Goal: Navigation & Orientation: Find specific page/section

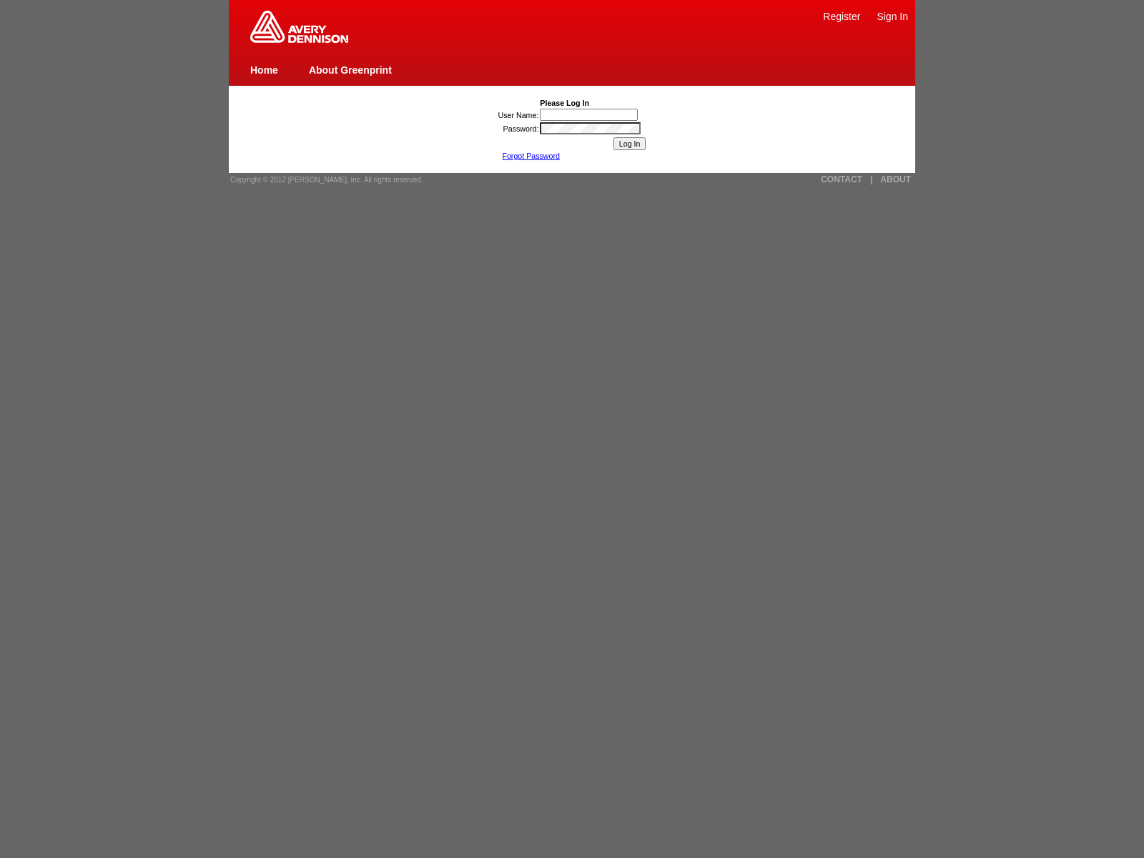
click at [841, 16] on link "Register" at bounding box center [841, 16] width 37 height 11
click at [590, 114] on input "User Name:" at bounding box center [589, 115] width 98 height 12
click at [895, 179] on link "ABOUT" at bounding box center [895, 179] width 31 height 10
type input "nessus_was_name_aqfpuxuwwas_zrxdlnmjog14"><img src=x onerror=window.top._tenabl…"
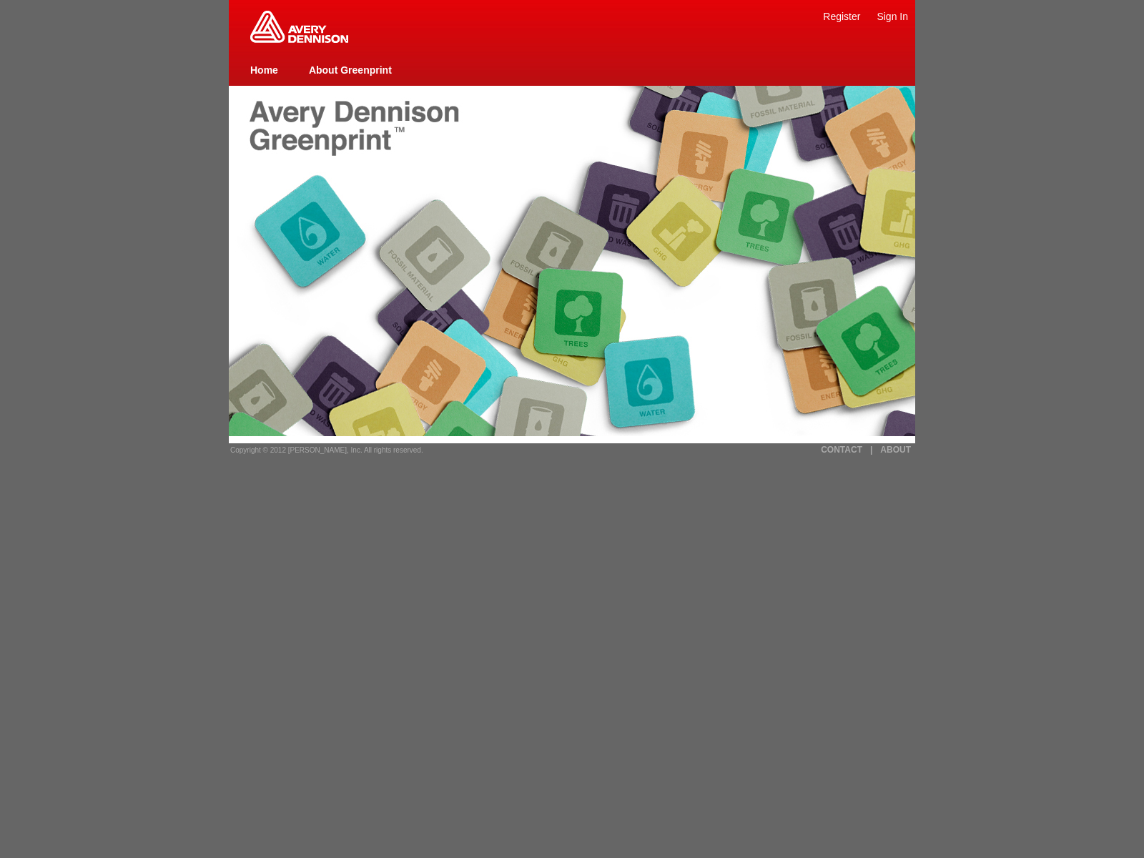
click at [892, 16] on link "Sign In" at bounding box center [891, 16] width 31 height 11
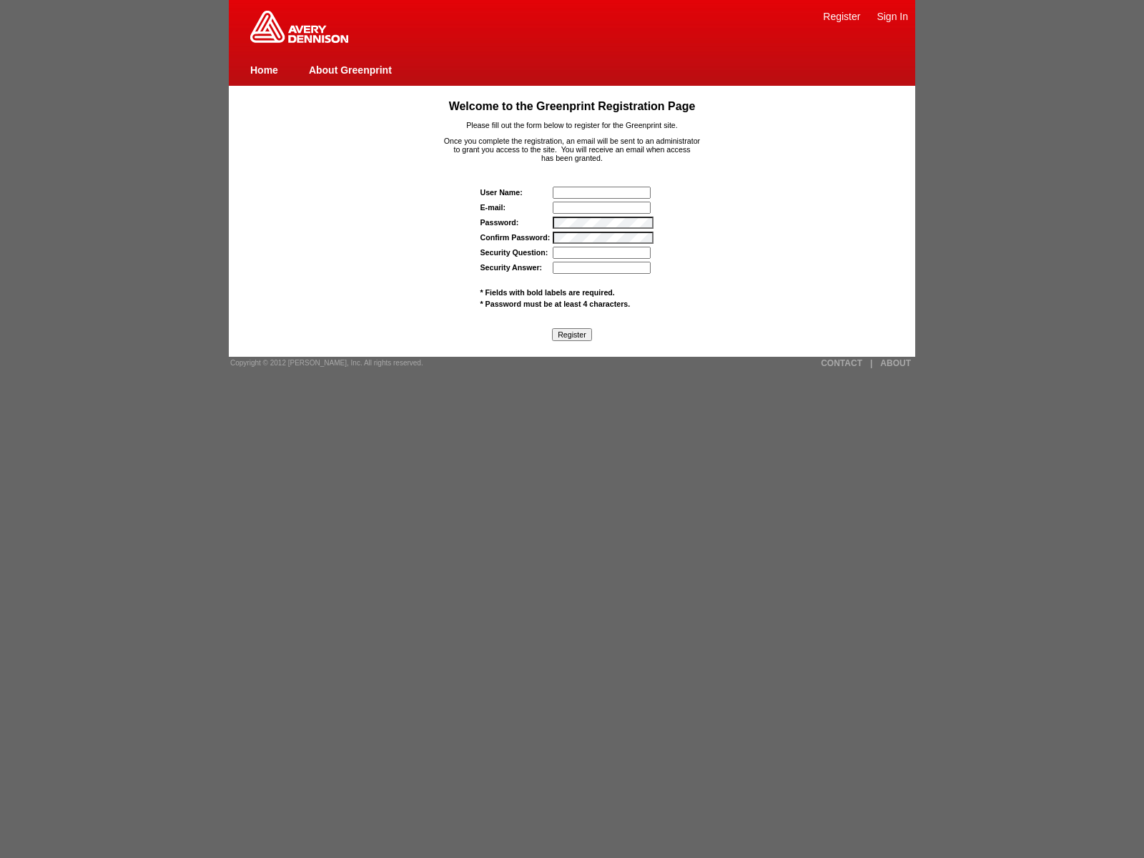
click at [603, 267] on input "Security Answer:" at bounding box center [602, 268] width 98 height 12
click at [841, 16] on link "Register" at bounding box center [841, 16] width 37 height 11
click at [603, 207] on input "E-mail:" at bounding box center [602, 208] width 98 height 12
type input "nessus_was_textdvpt32k7"
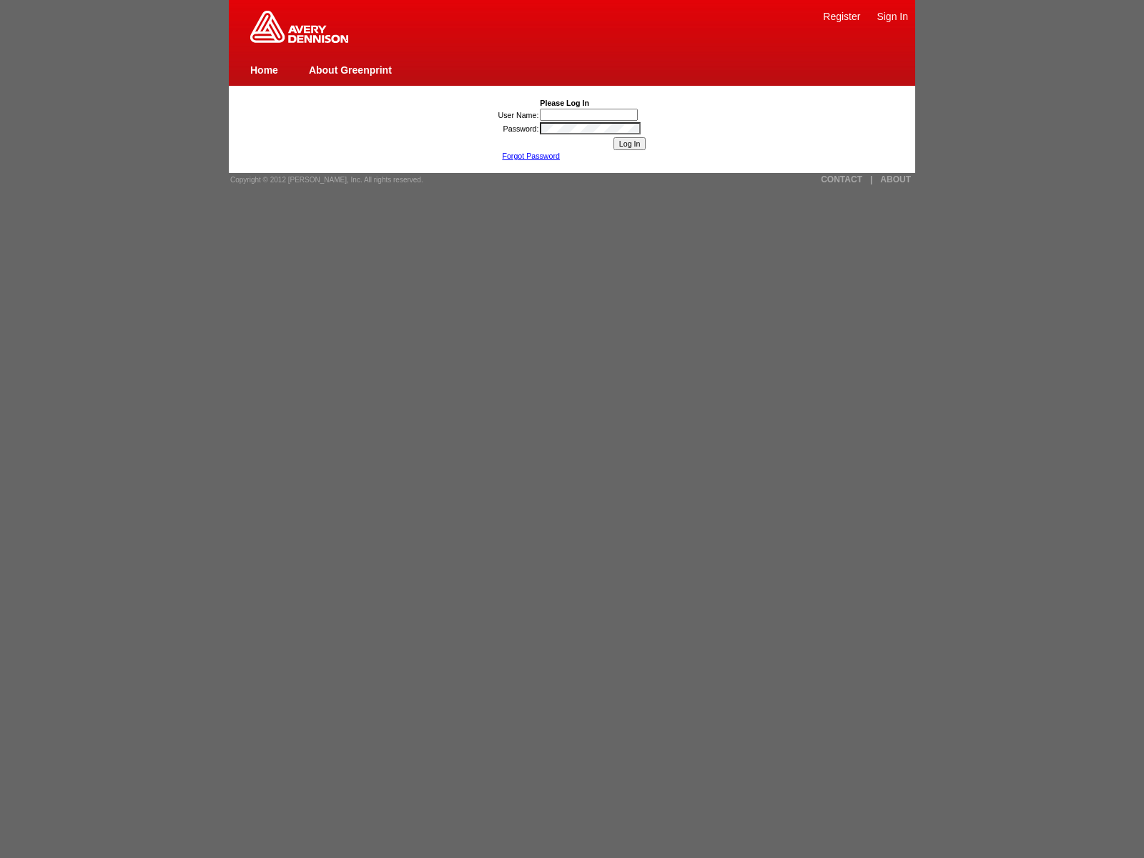
click at [841, 16] on link "Register" at bounding box center [841, 16] width 37 height 11
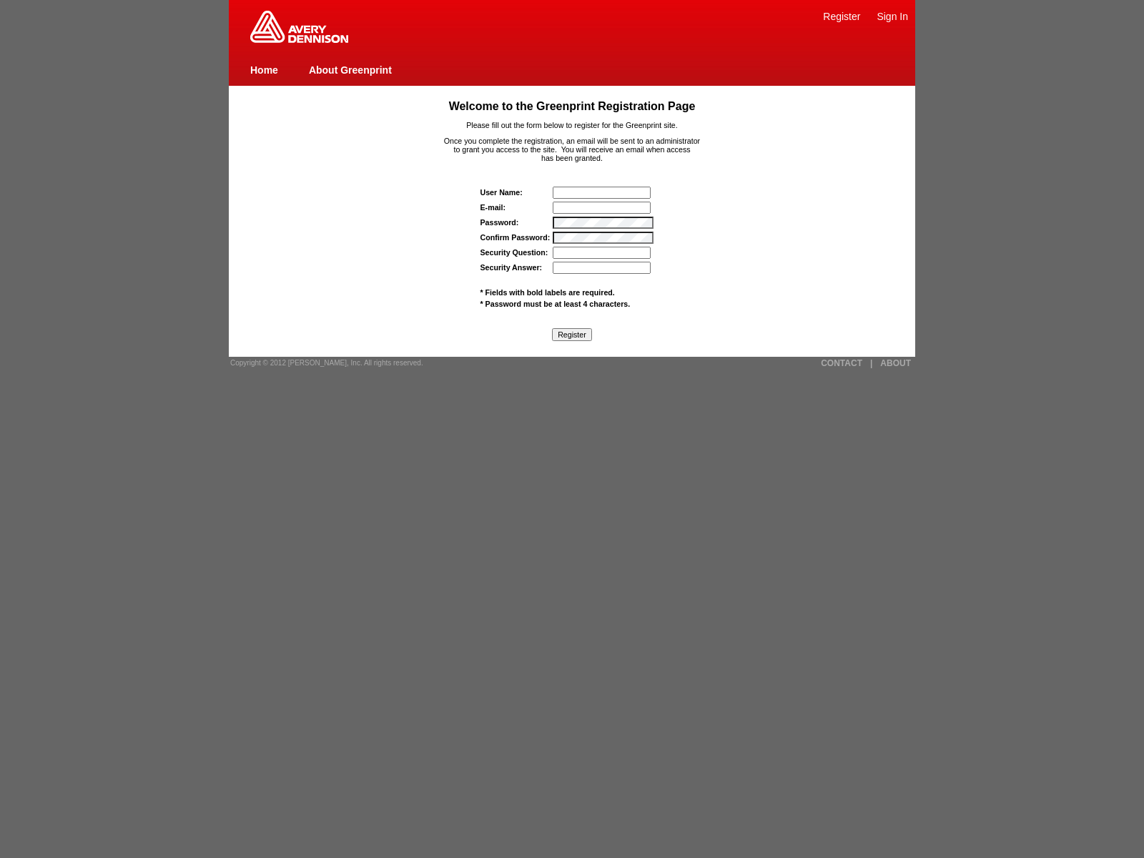
click at [841, 362] on link "CONTACT" at bounding box center [841, 363] width 41 height 10
click at [603, 252] on input "Security Question:" at bounding box center [602, 253] width 98 height 12
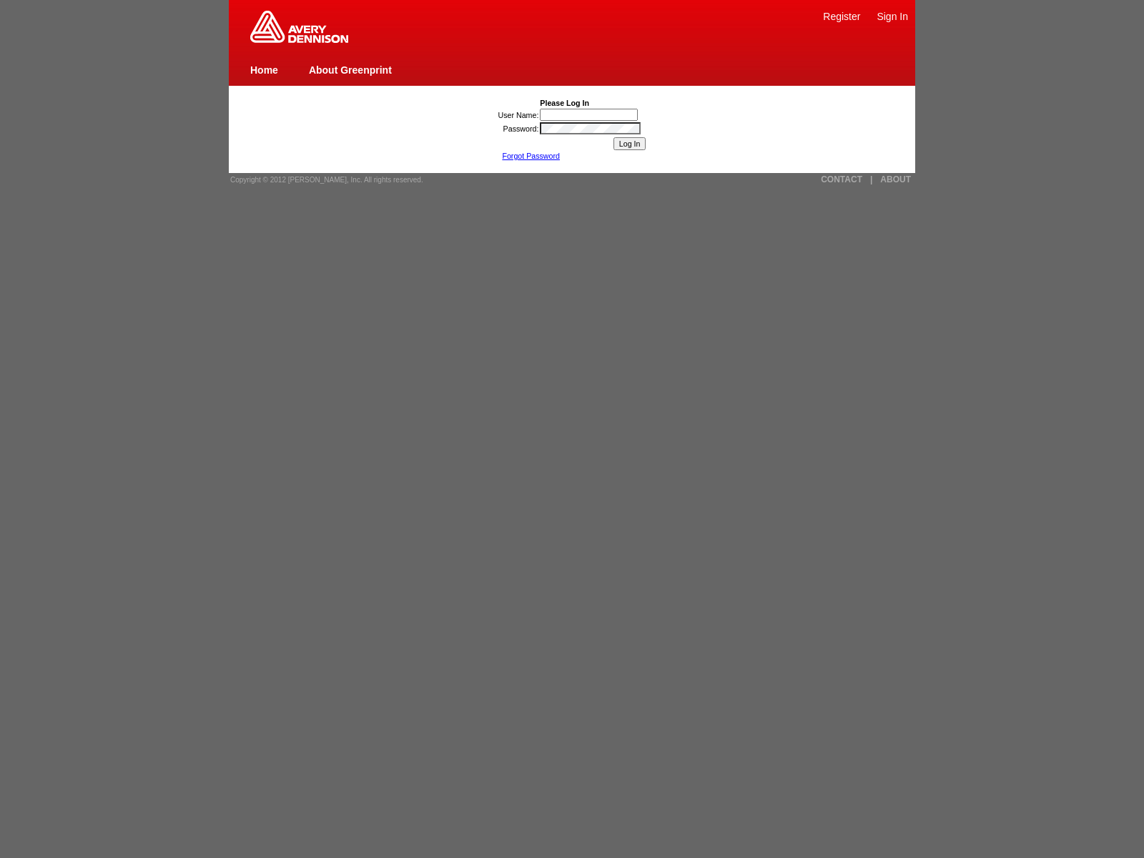
click at [299, 40] on img at bounding box center [299, 27] width 98 height 32
click at [841, 16] on link "Register" at bounding box center [841, 16] width 37 height 11
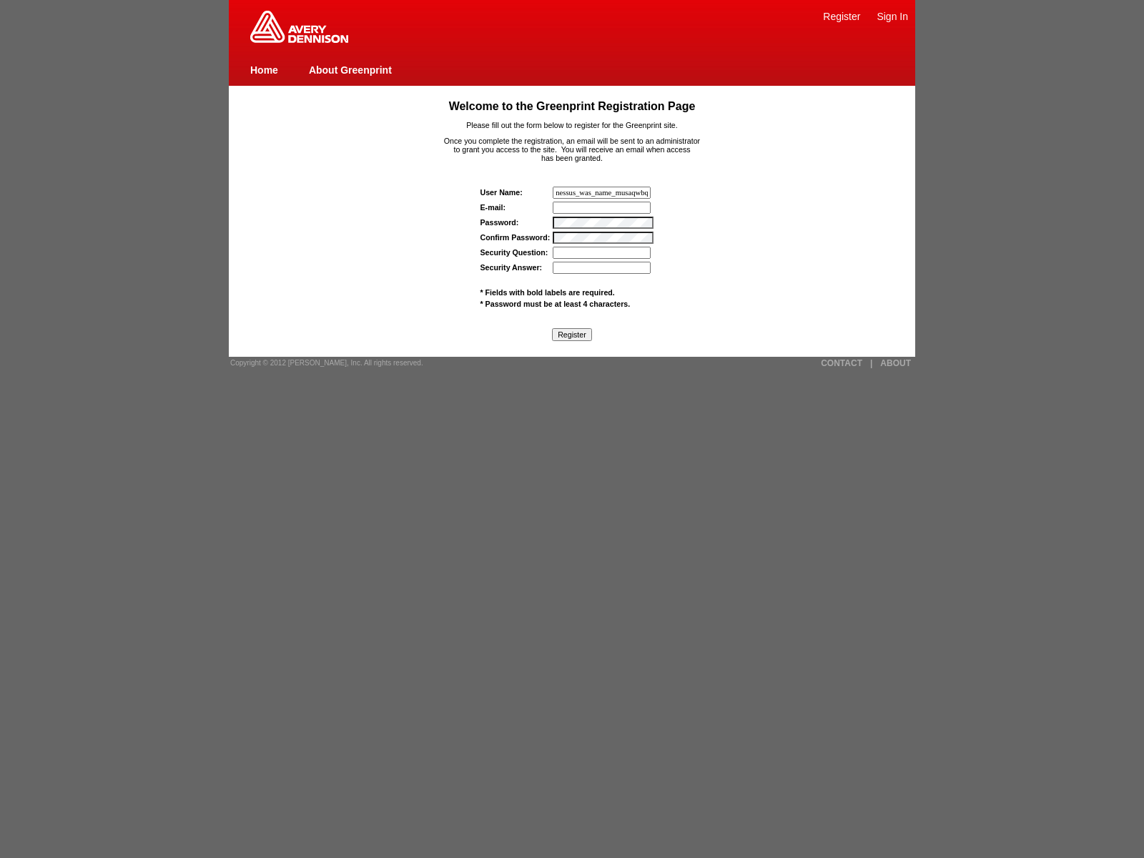
type input "nessus_was_name_musaqwbqwas_wt43rdcecusdjaVasCript"
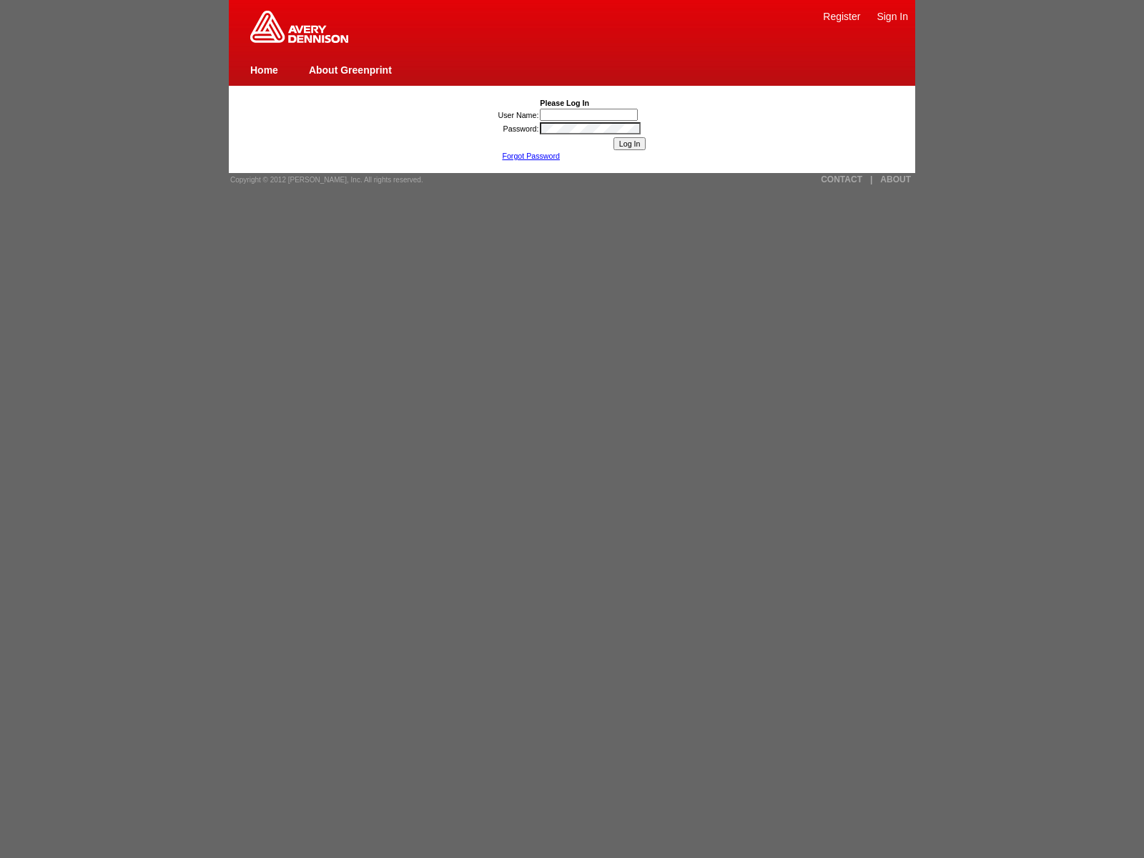
click at [841, 16] on link "Register" at bounding box center [841, 16] width 37 height 11
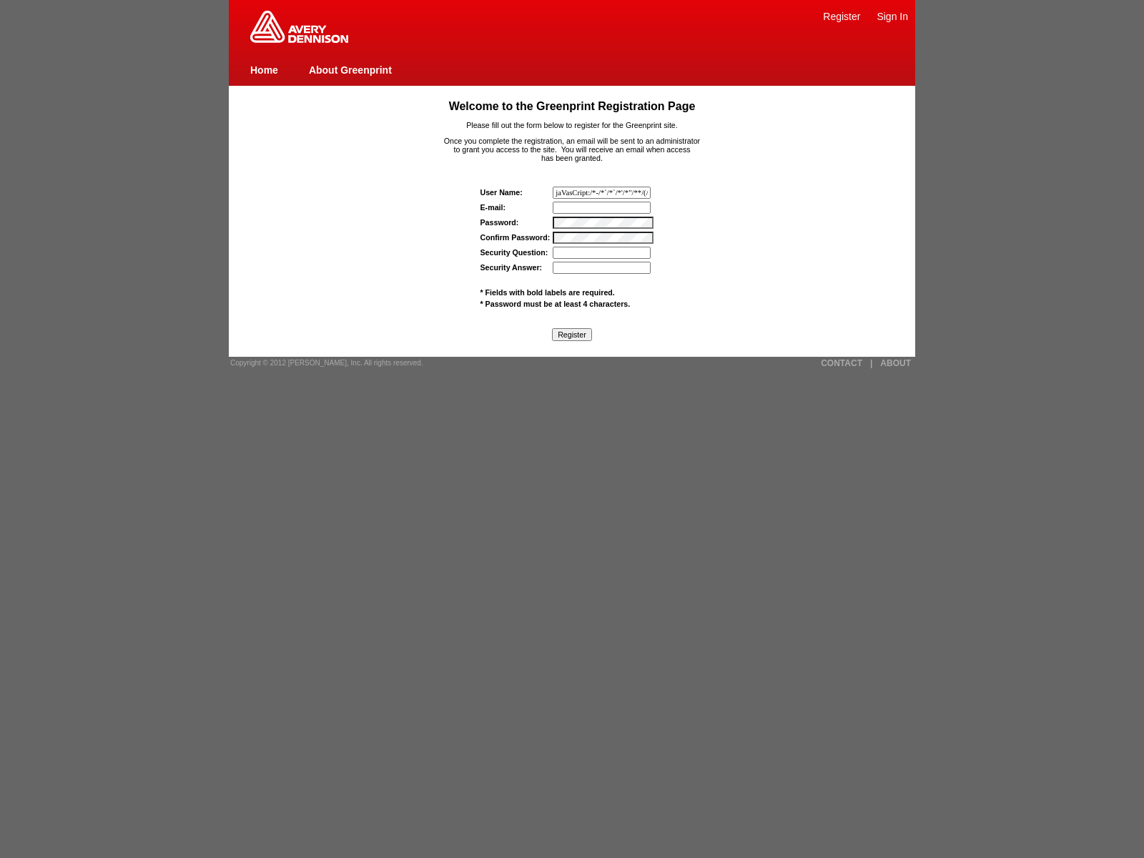
type input "jaVasCript:/*-/*`/*`/*'/*"/**/(/* */oNcliCk=window"
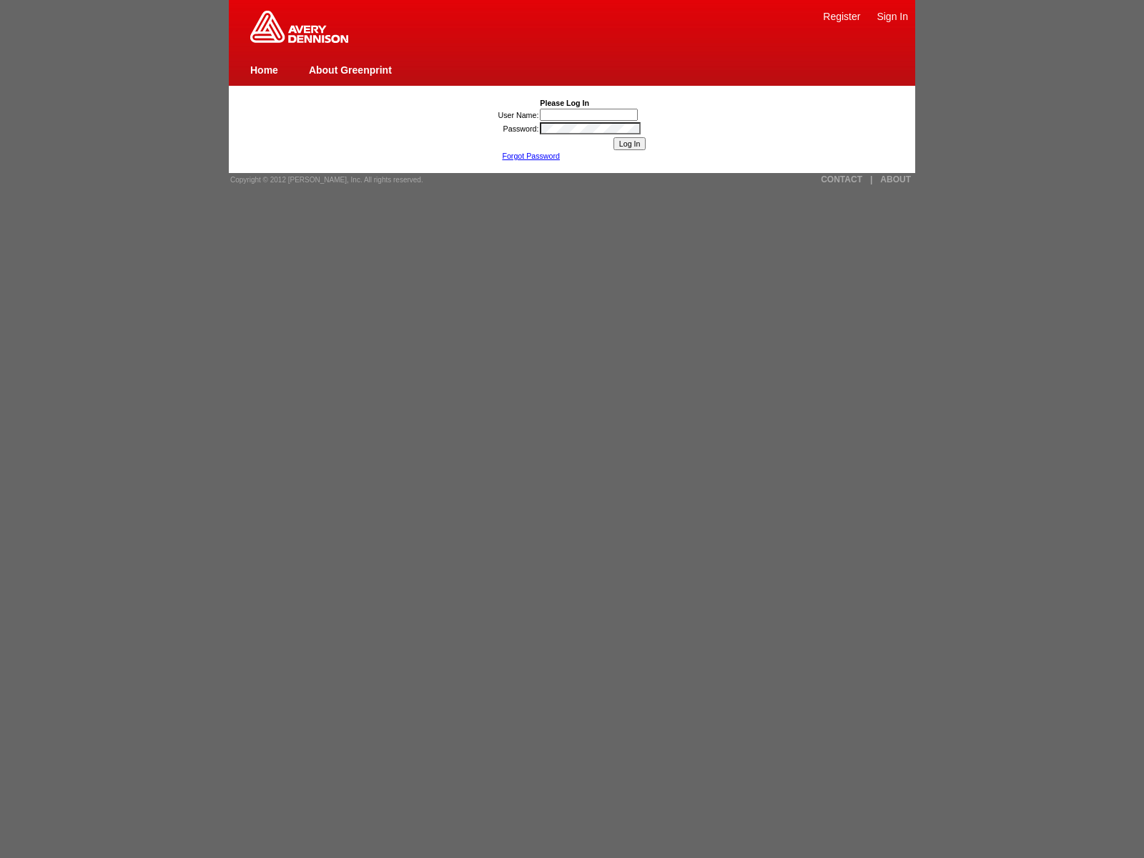
click at [841, 16] on link "Register" at bounding box center [841, 16] width 37 height 11
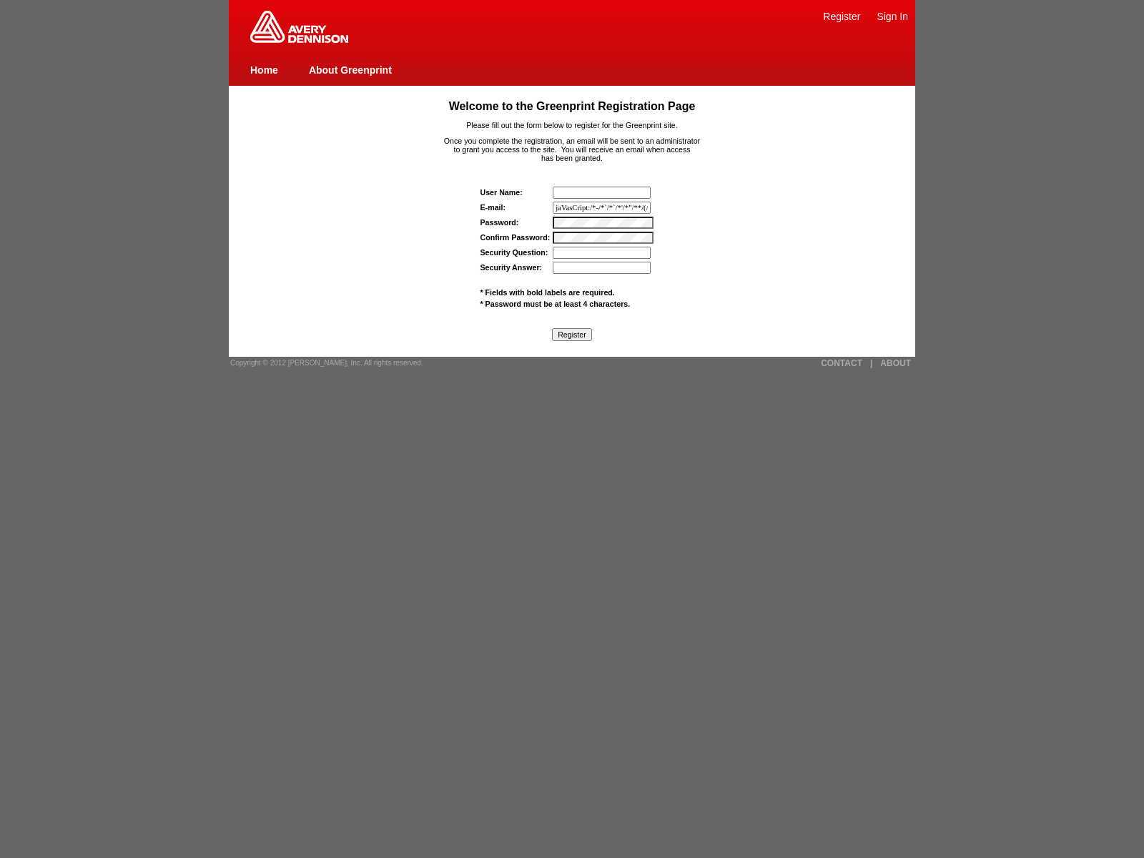
type input "jaVasCript:/*-/*`/*`/*'/*"/**/(/* */oNcliCk=window.top._tenable_wasscan_js_name…"
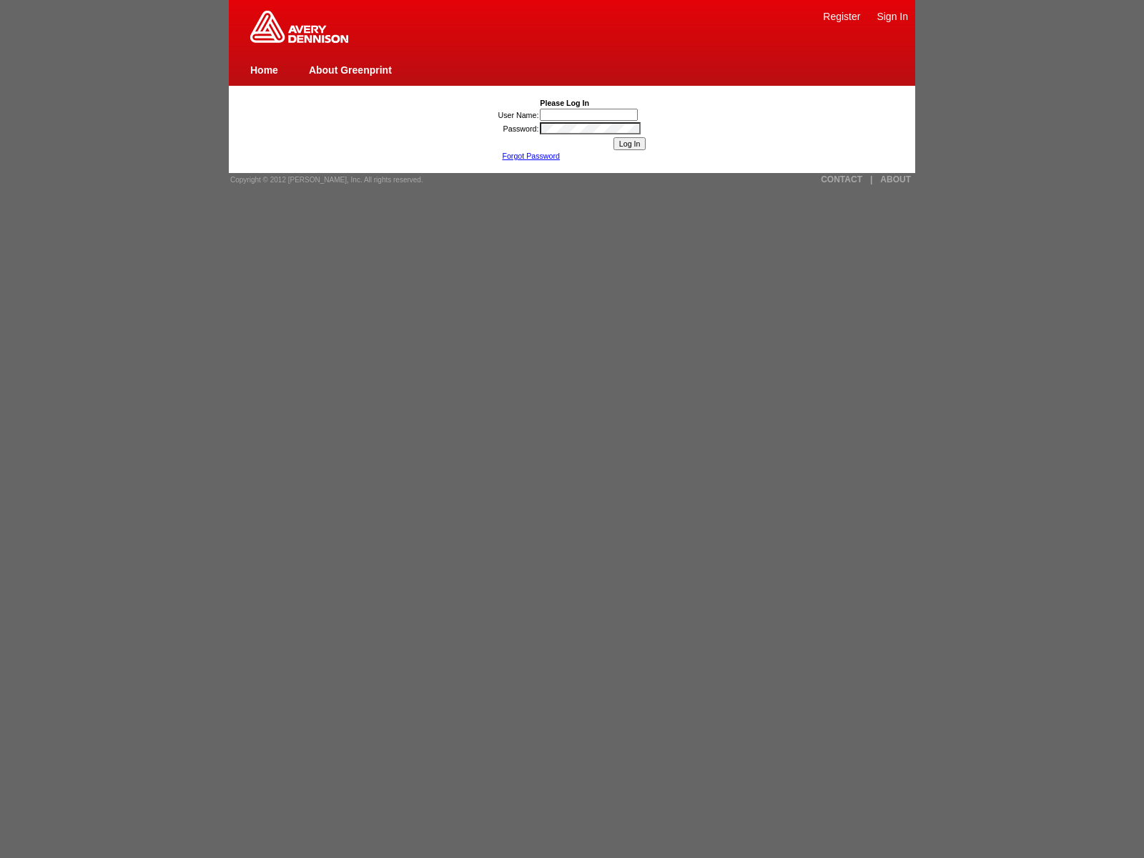
click at [841, 16] on link "Register" at bounding box center [841, 16] width 37 height 11
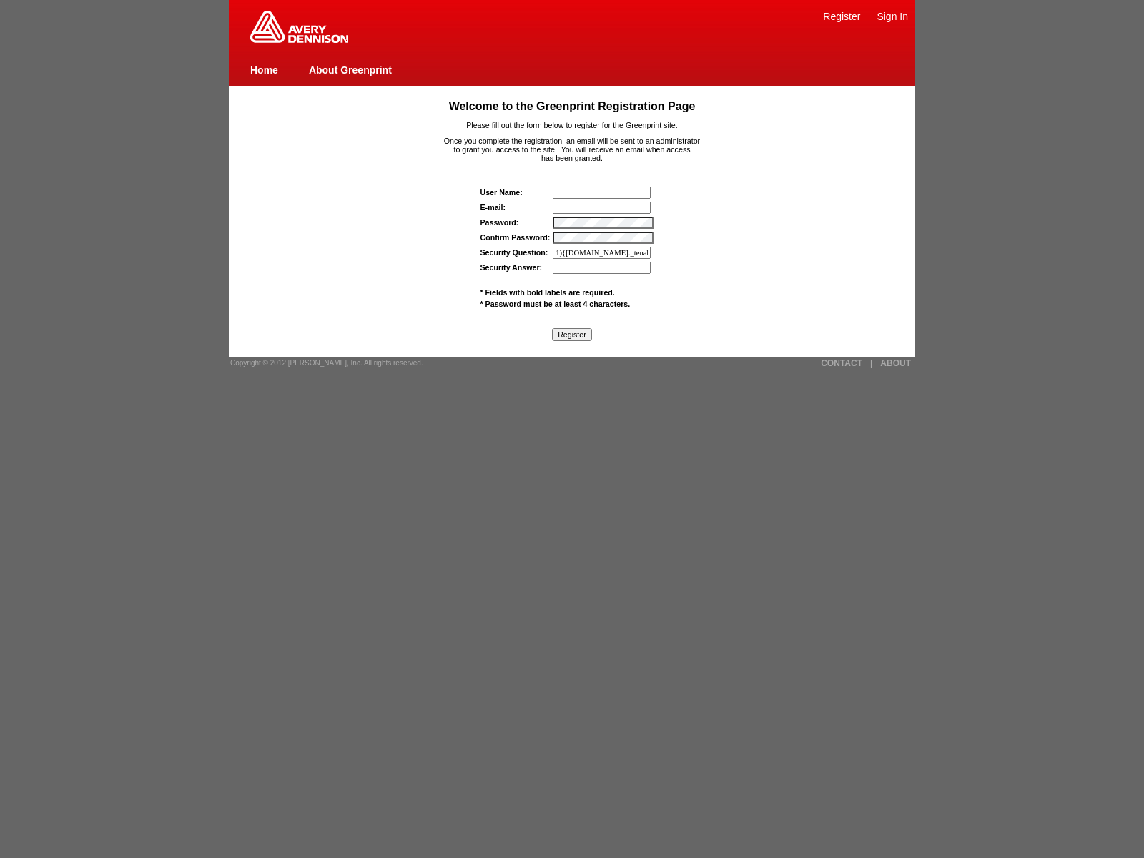
type input "1){[DOMAIN_NAME]._tenable_wasscan_js_namespace_taint_tracer.log_execution_flow_…"
type input "jaVasCript:/*-/*`/*`/*'/*"/**/(/* */oNcliCk=window.top._tenable_wasscan_js_name…"
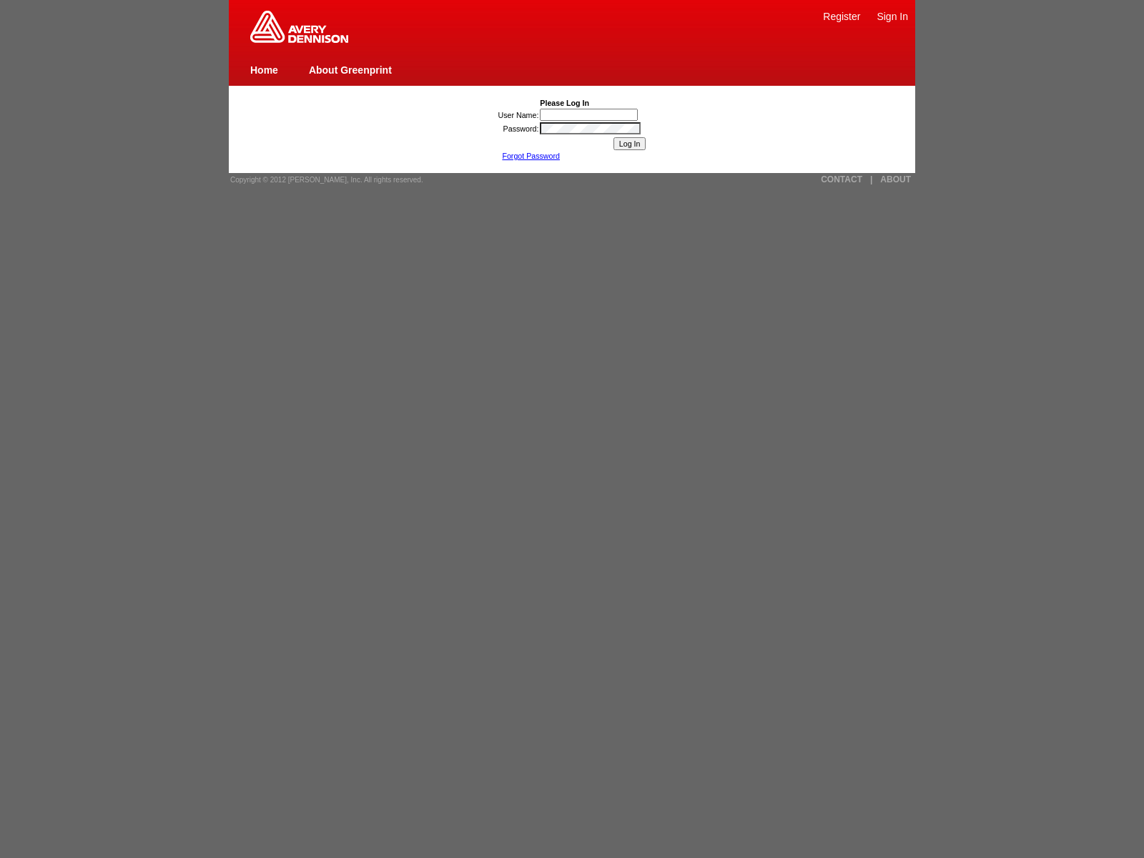
click at [892, 16] on link "Sign In" at bounding box center [891, 16] width 31 height 11
click at [530, 156] on link "Forgot Password" at bounding box center [531, 156] width 58 height 9
type input "nessus_was_name_odjseqpn"
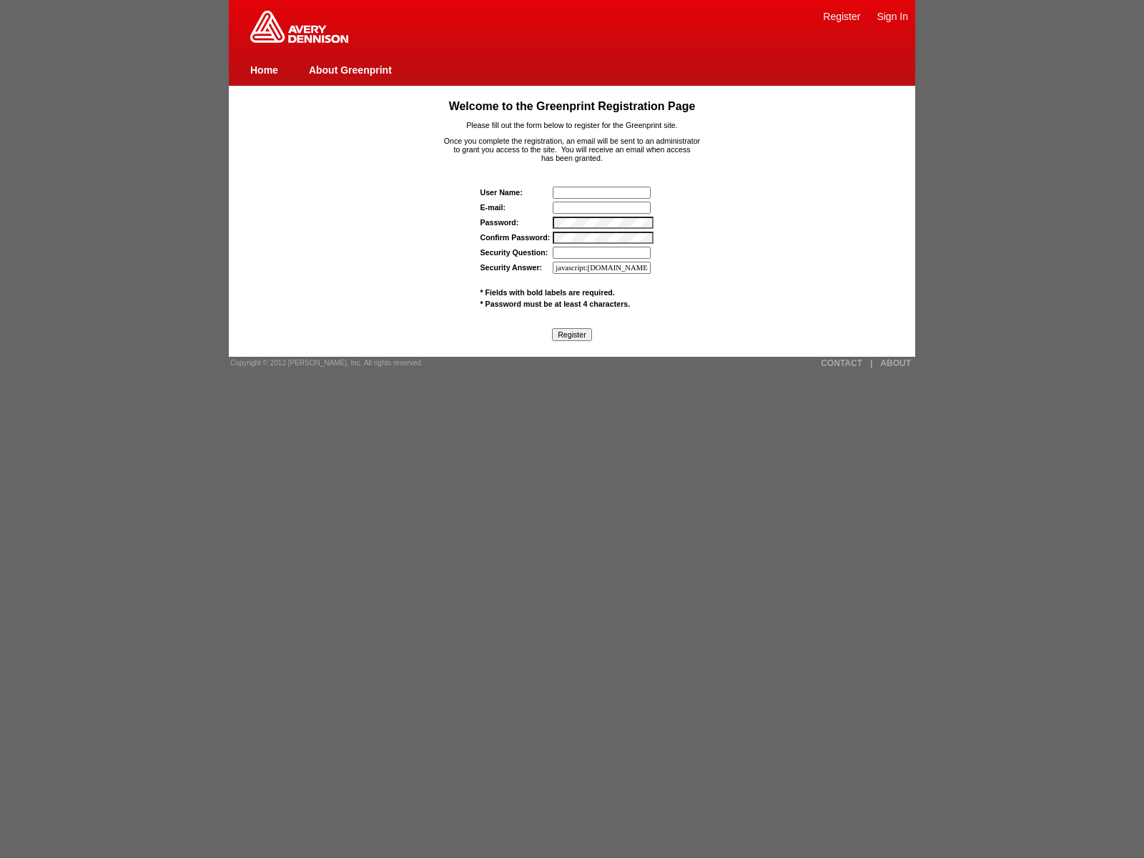
type input "javascript:window.top._tenable_wasscan_js_namespace_taint_tracer.log_execution_…"
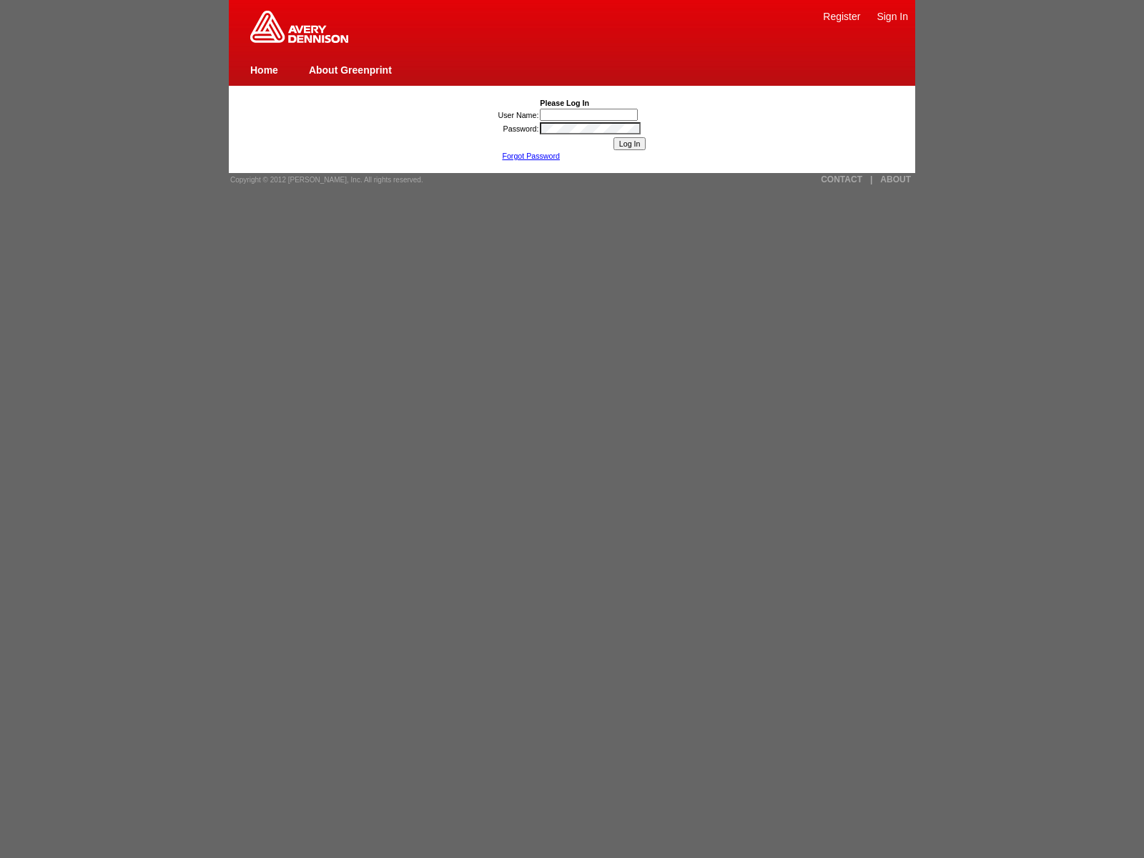
click at [841, 16] on link "Register" at bounding box center [841, 16] width 37 height 11
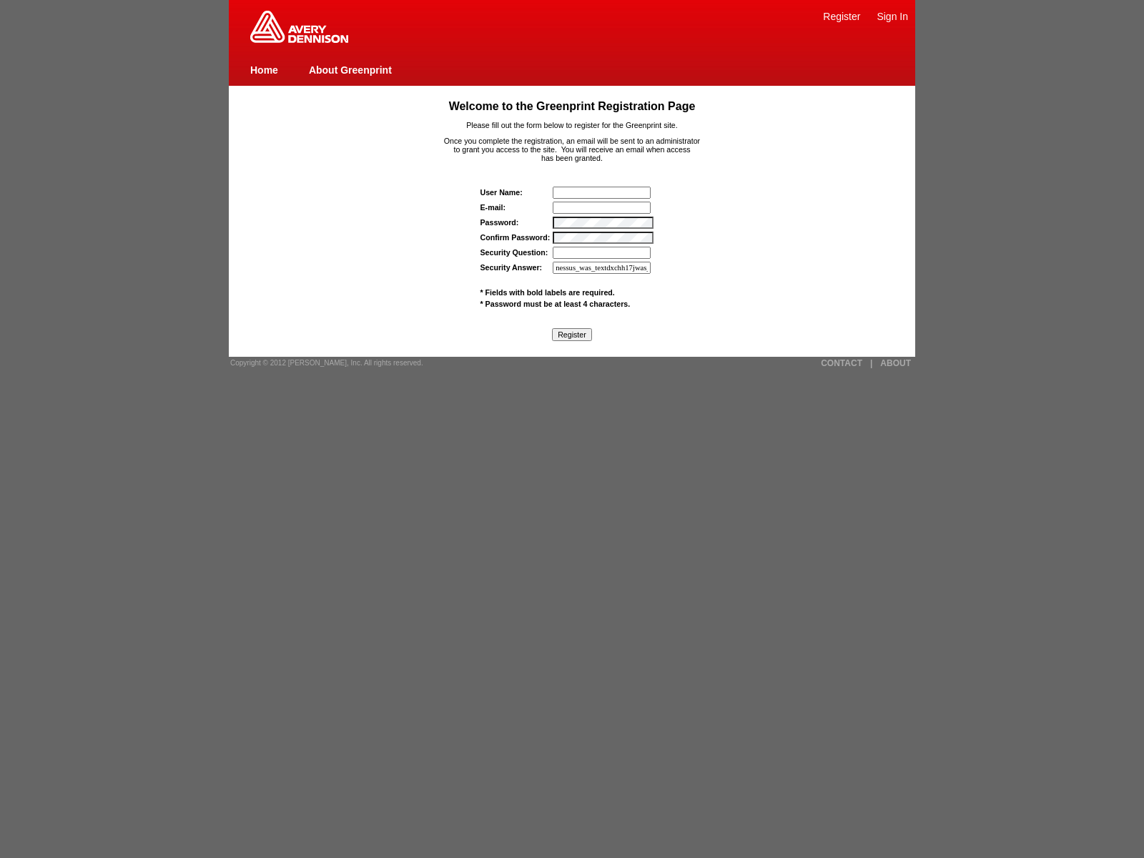
type input "nessus_was_textdxchh17jwas_wt43rdcecusd1){[DOMAIN_NAME]._tenable_wasscan_js_nam…"
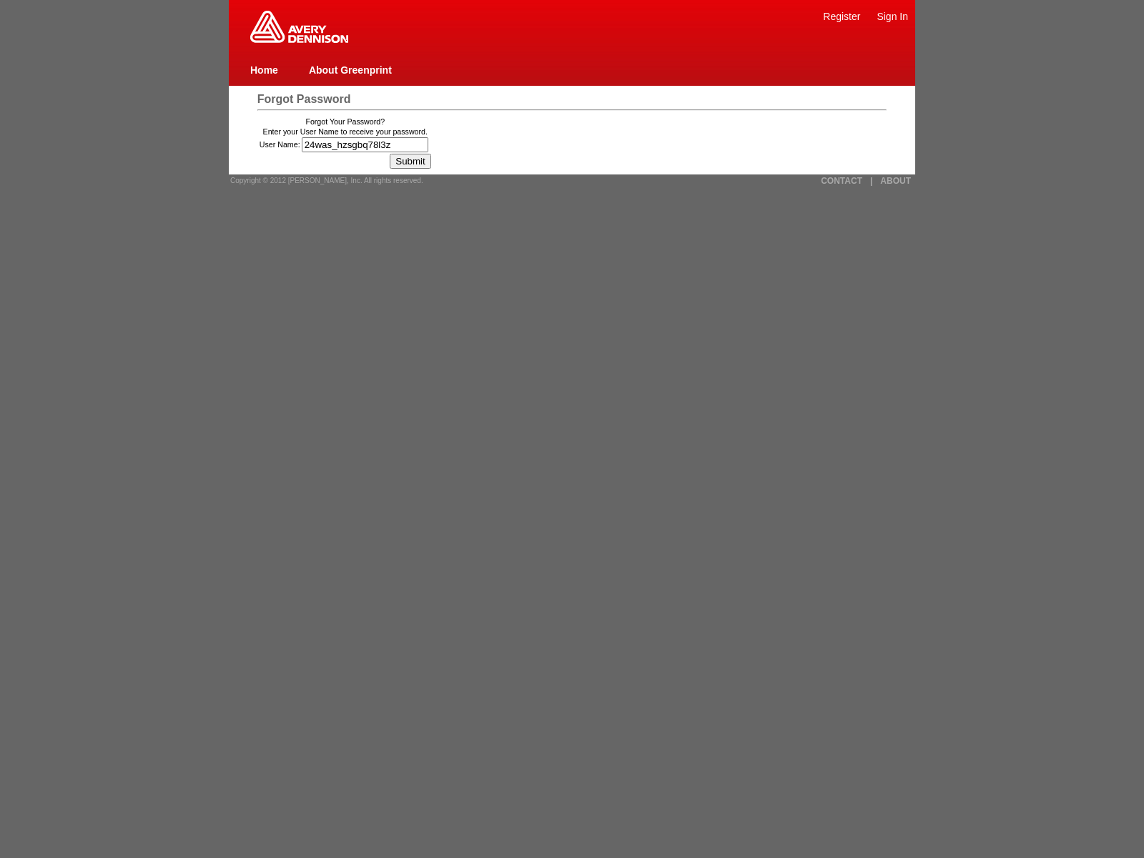
type input "24was_hzsgbq78l3zp"
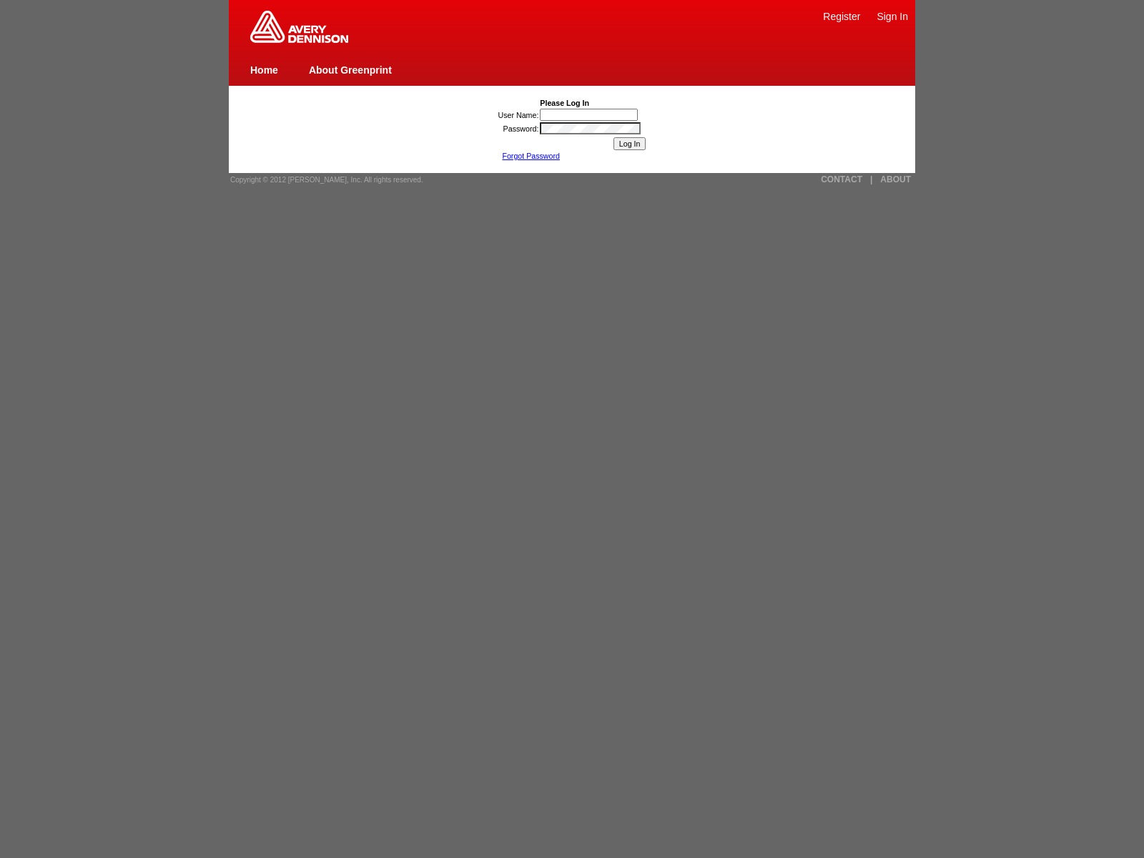
click at [892, 16] on link "Sign In" at bounding box center [891, 16] width 31 height 11
type input ""><img src=x onerror=window.top._tenable_wasscan_js_namespace_taint_tracer.log_…"
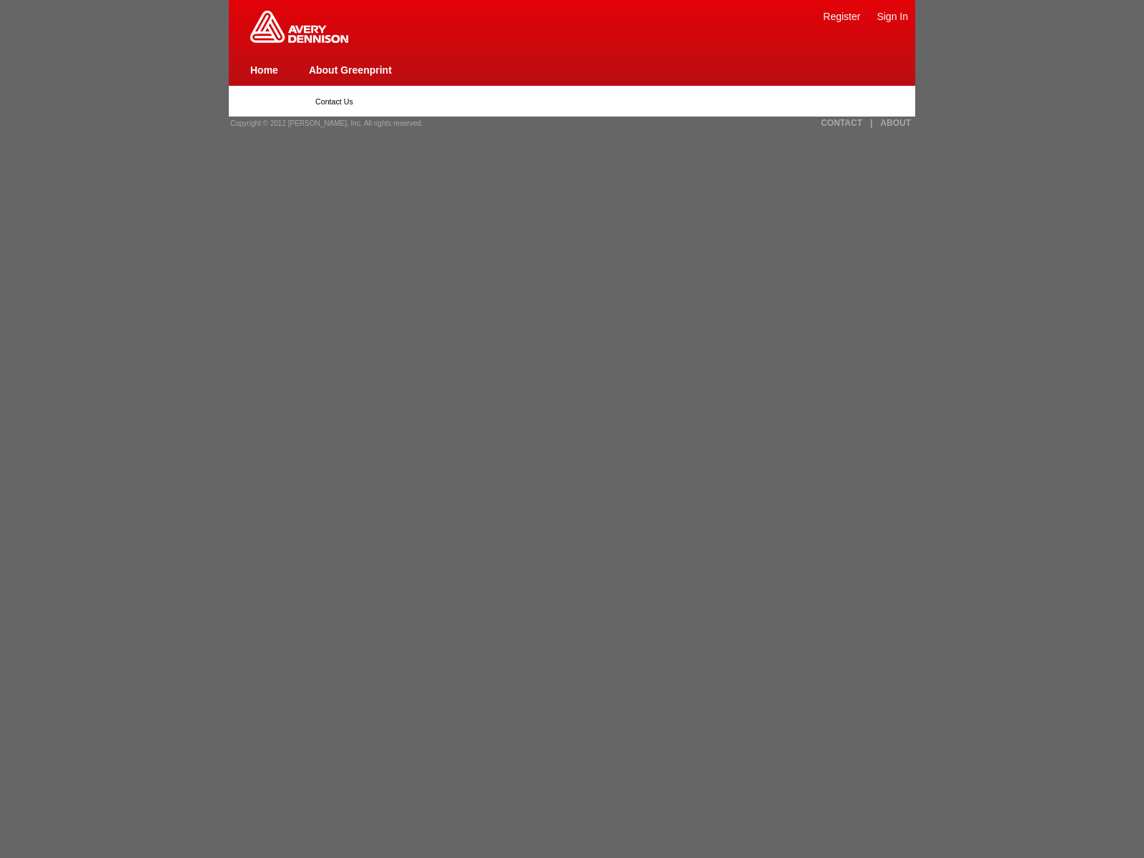
click at [892, 16] on link "Sign In" at bounding box center [891, 16] width 31 height 11
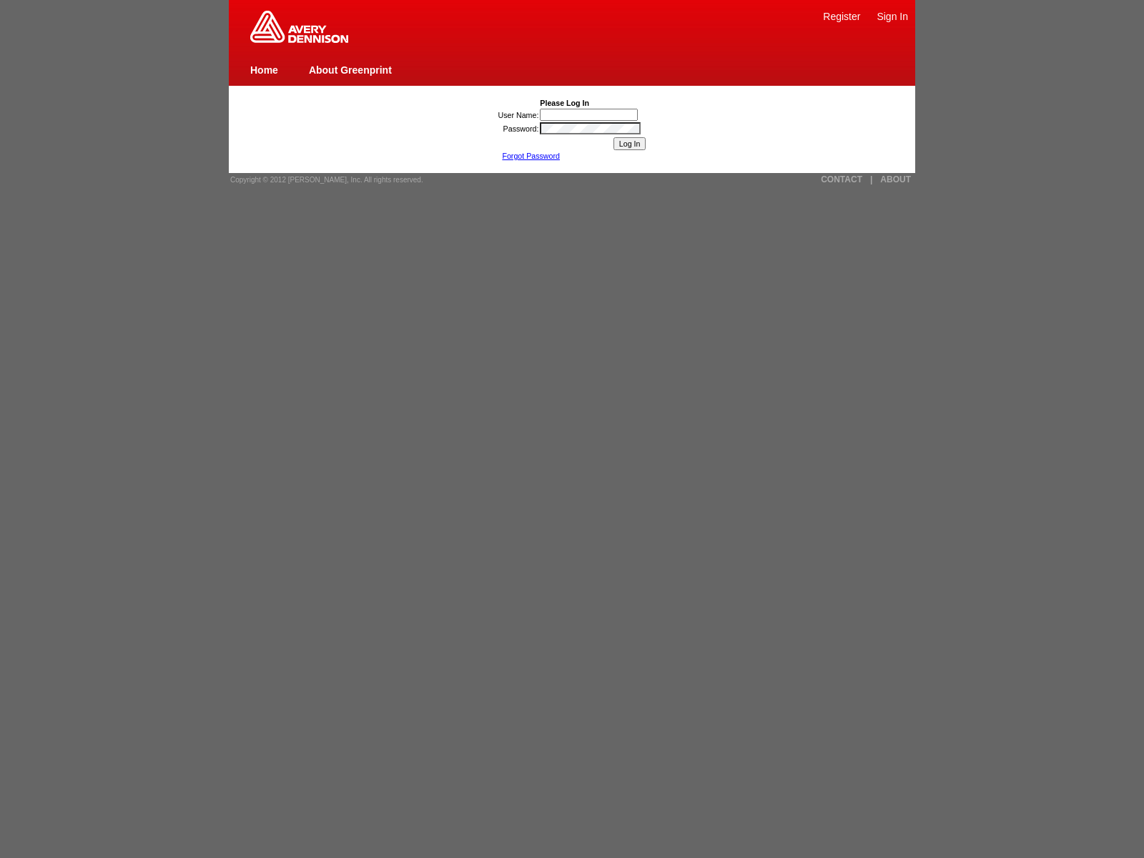
click at [841, 179] on link "CONTACT" at bounding box center [841, 179] width 41 height 10
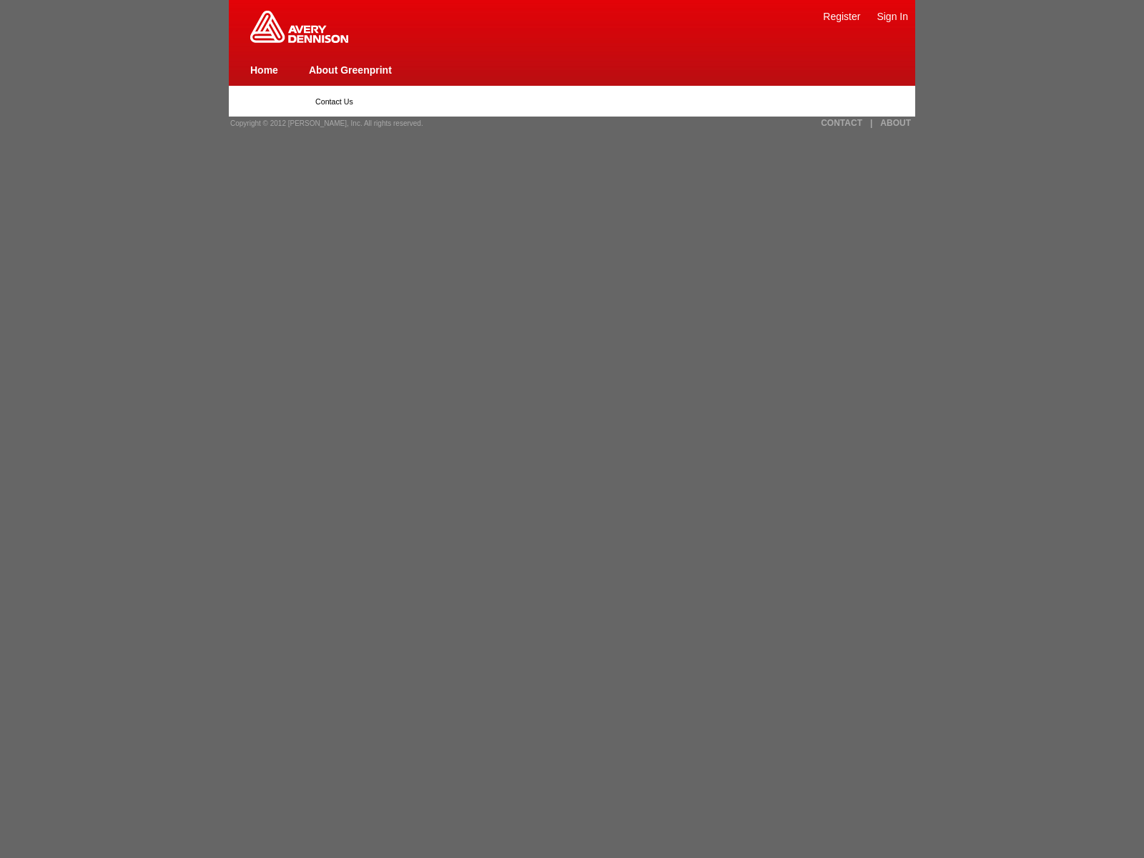
click at [350, 69] on link "About Greenprint" at bounding box center [350, 69] width 83 height 11
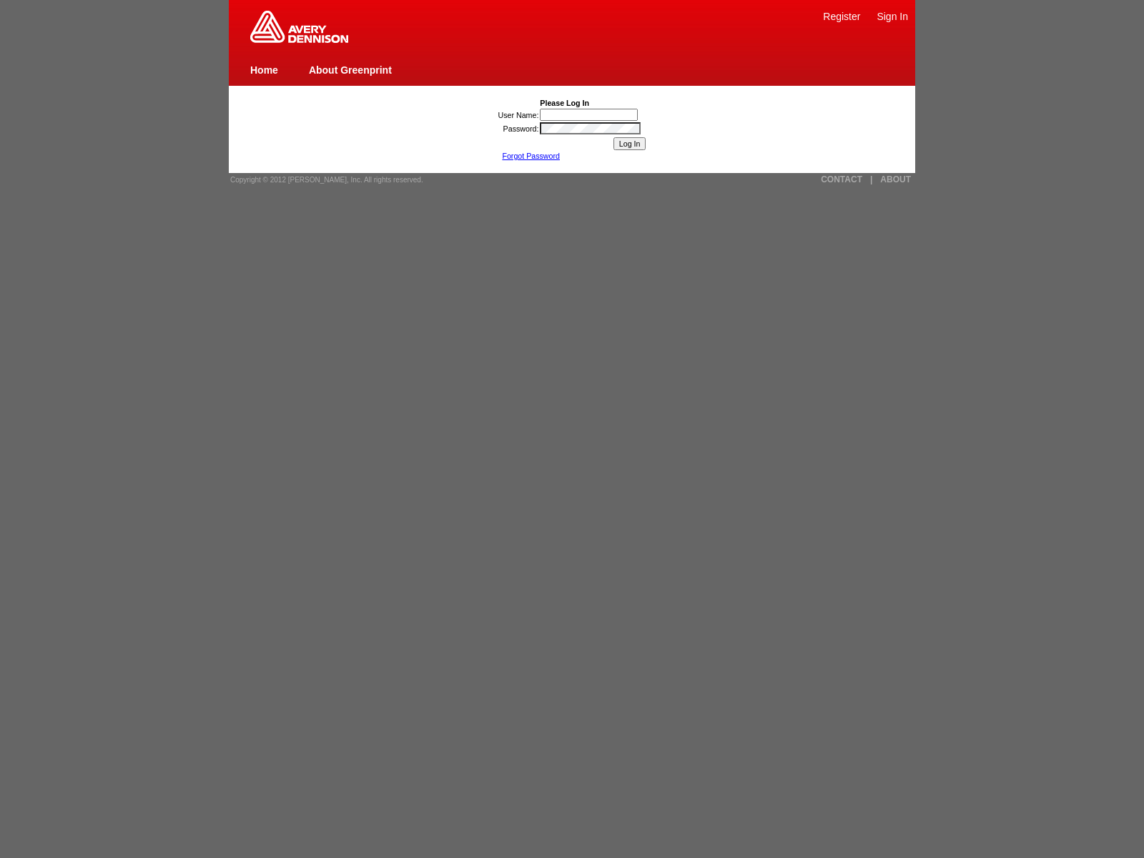
click at [841, 179] on link "CONTACT" at bounding box center [841, 179] width 41 height 10
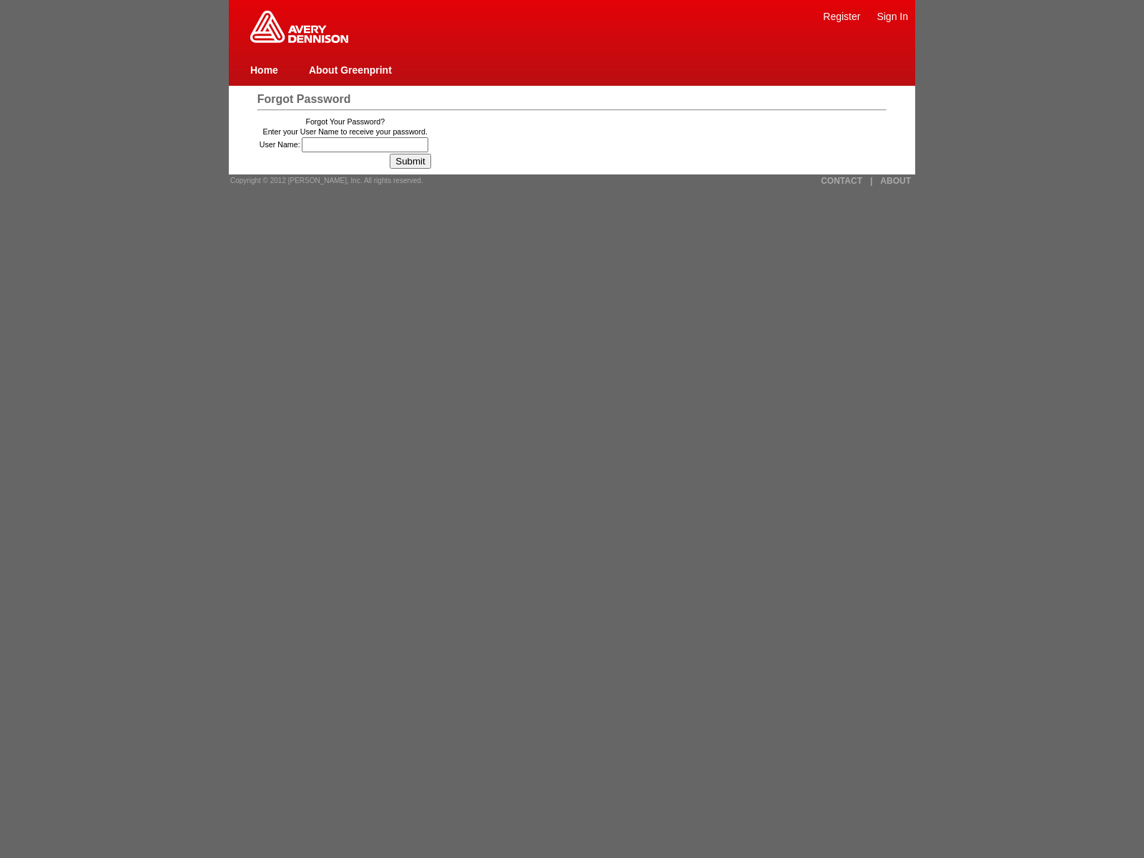
click at [299, 40] on img at bounding box center [299, 27] width 98 height 32
click at [367, 144] on input "User Name:" at bounding box center [365, 144] width 127 height 15
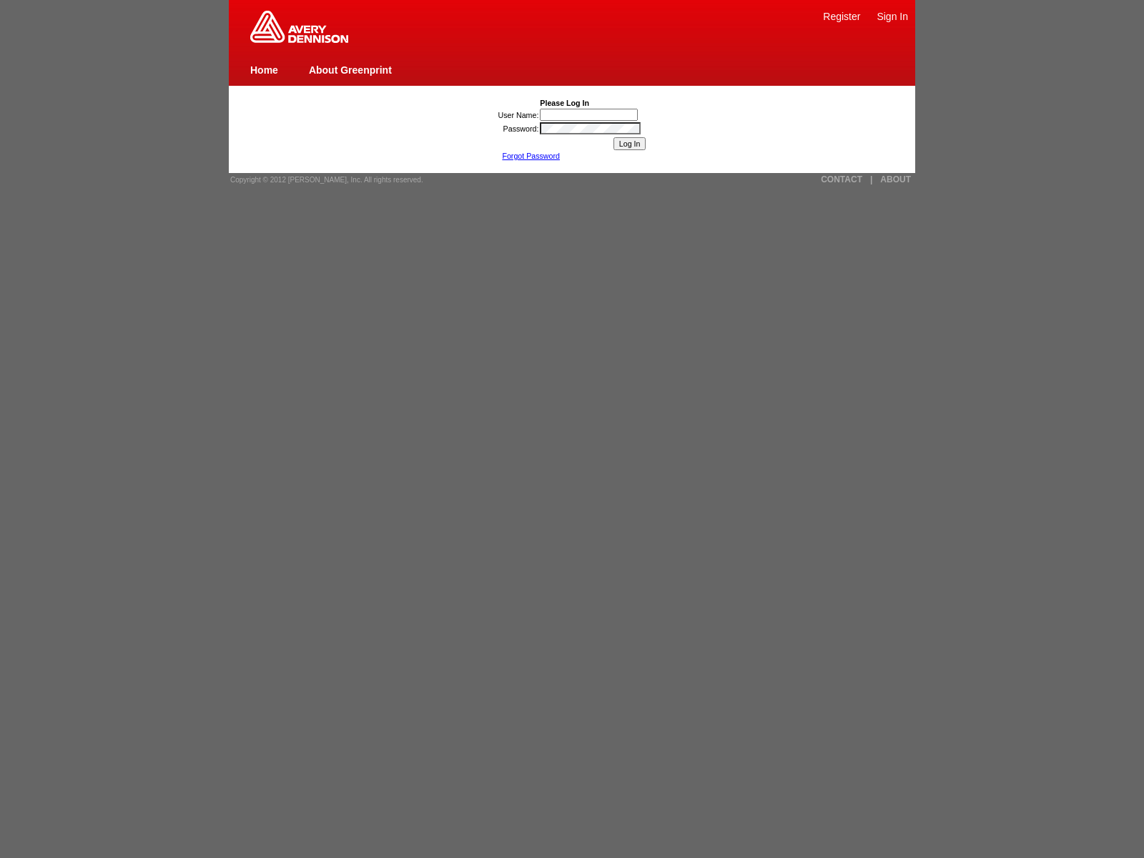
click at [530, 156] on link "Forgot Password" at bounding box center [531, 156] width 58 height 9
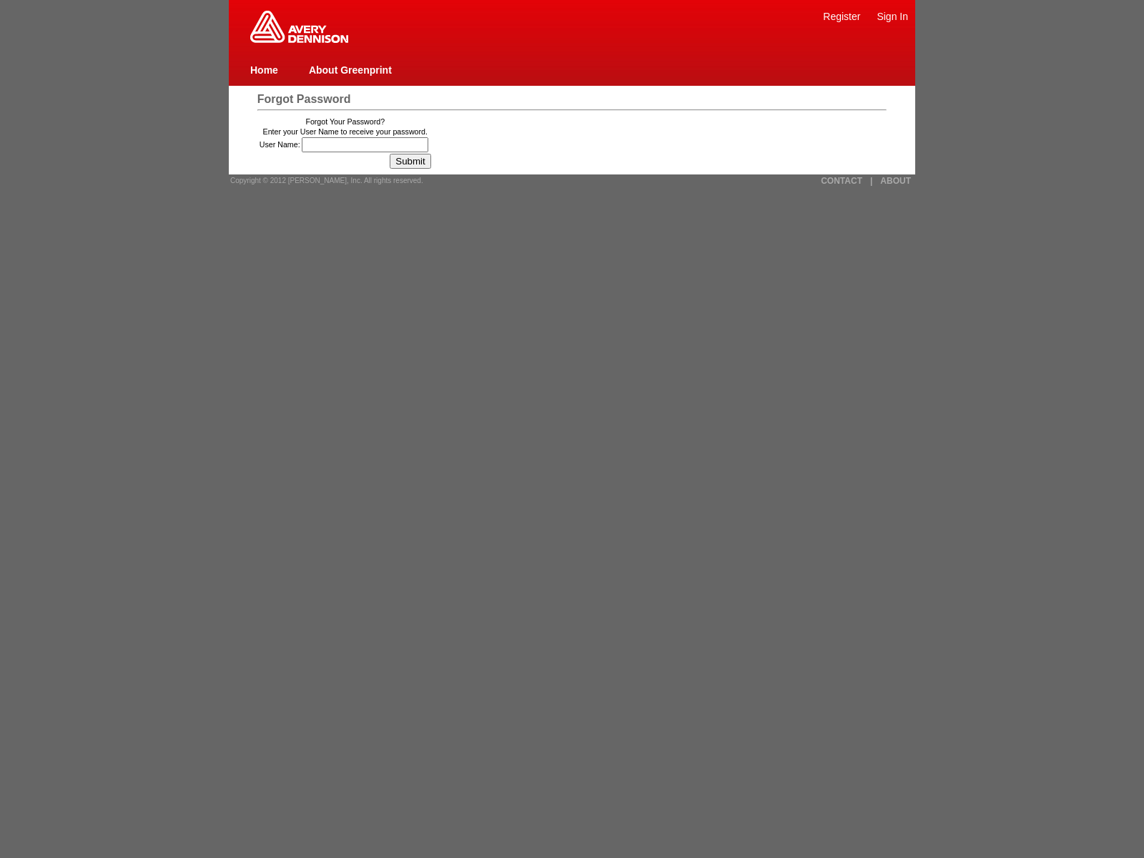
click at [322, 180] on span "Copyright © 2012 [PERSON_NAME], Inc. All rights reserved." at bounding box center [326, 181] width 193 height 8
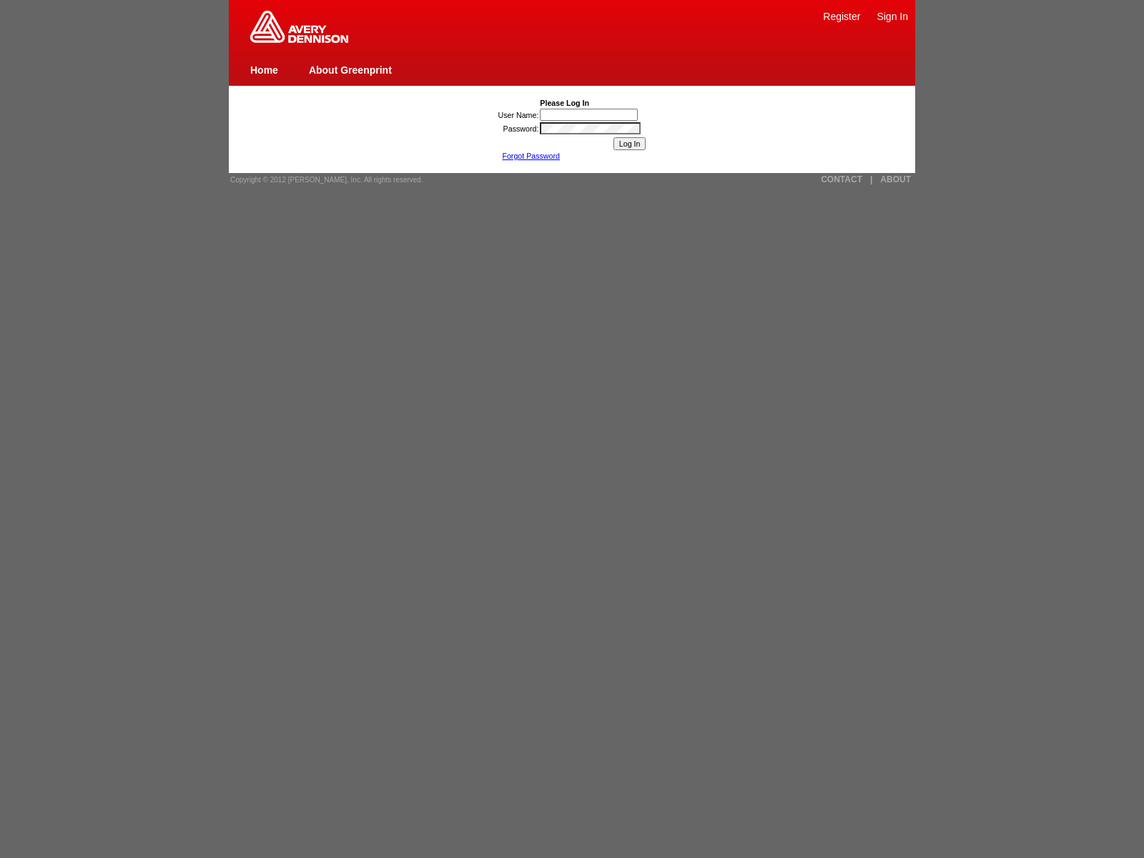
click at [530, 156] on link "Forgot Password" at bounding box center [531, 156] width 58 height 9
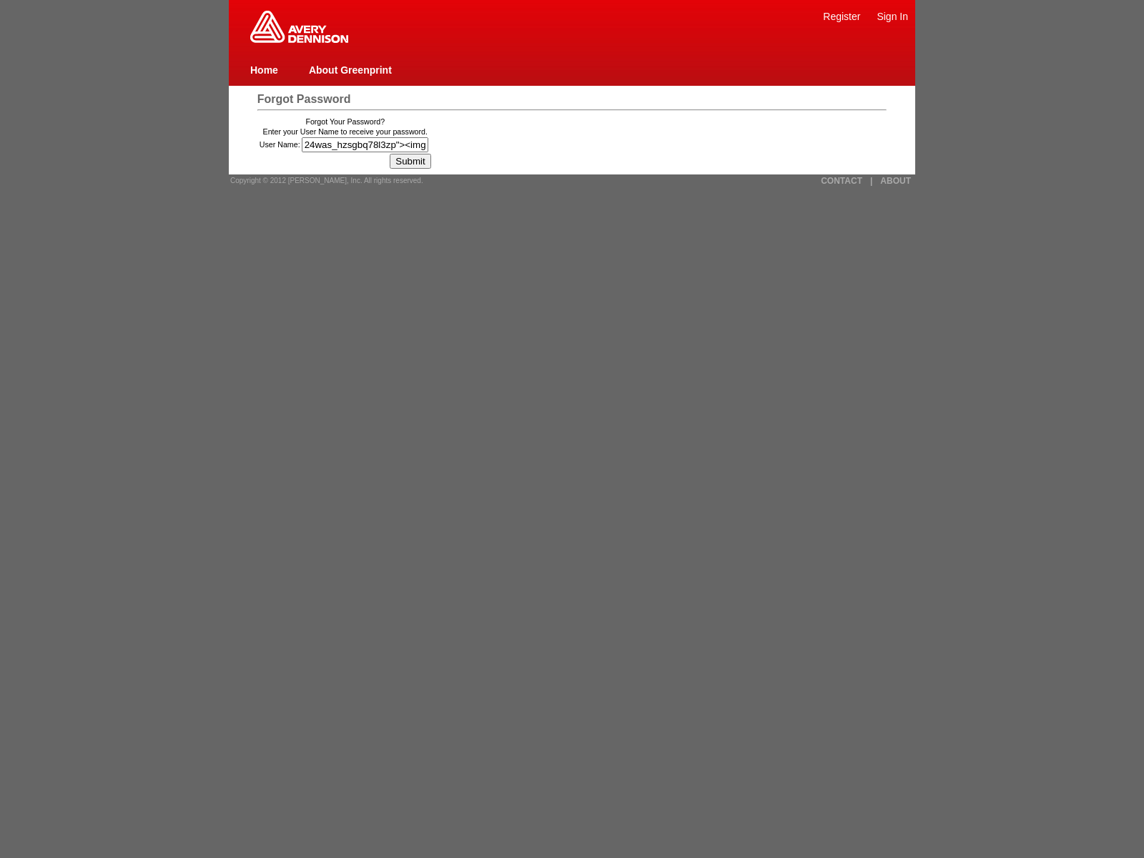
type input "24was_hzsgbq78l3zp"><img src=x onerror=window.top._tenable_wasscan_js_namespace…"
type input "24was_hzsgbq78l3zp1){window.top._tenable_wasscan_js_namespace_taint_tracer.log_…"
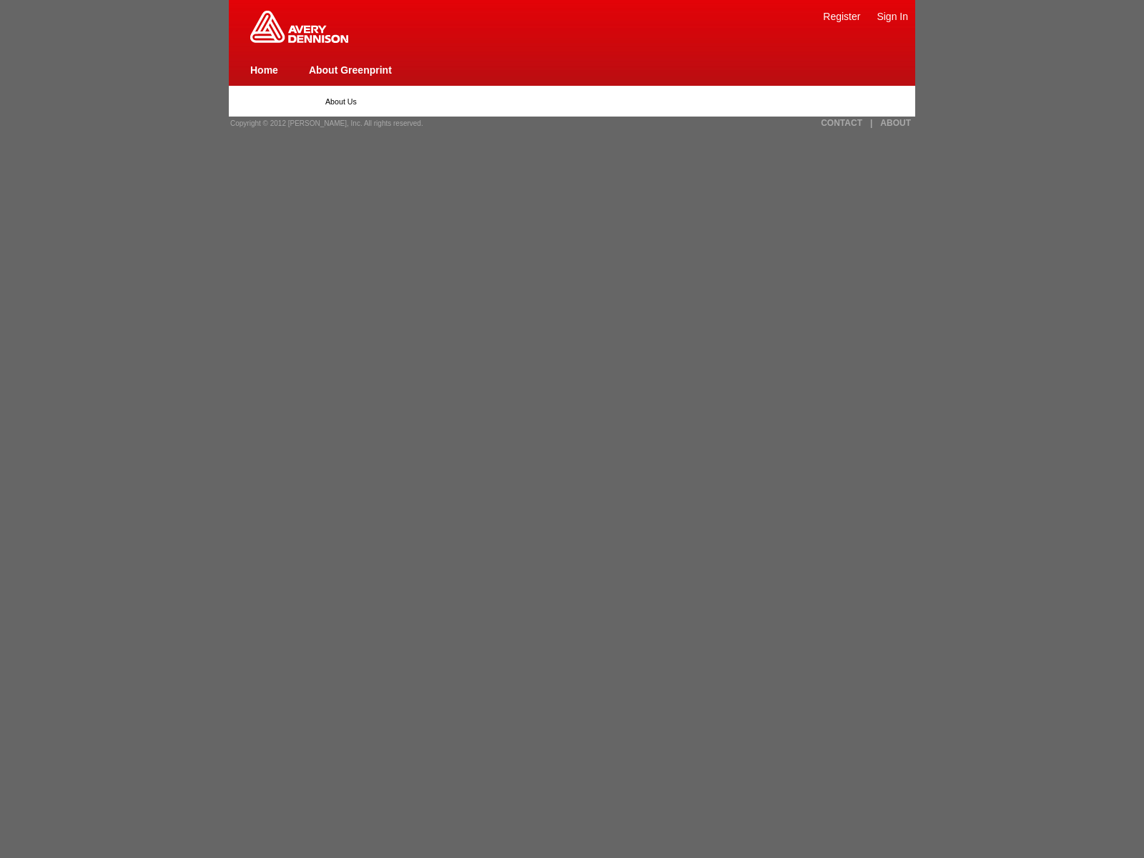
click at [264, 69] on link "Home" at bounding box center [264, 69] width 28 height 11
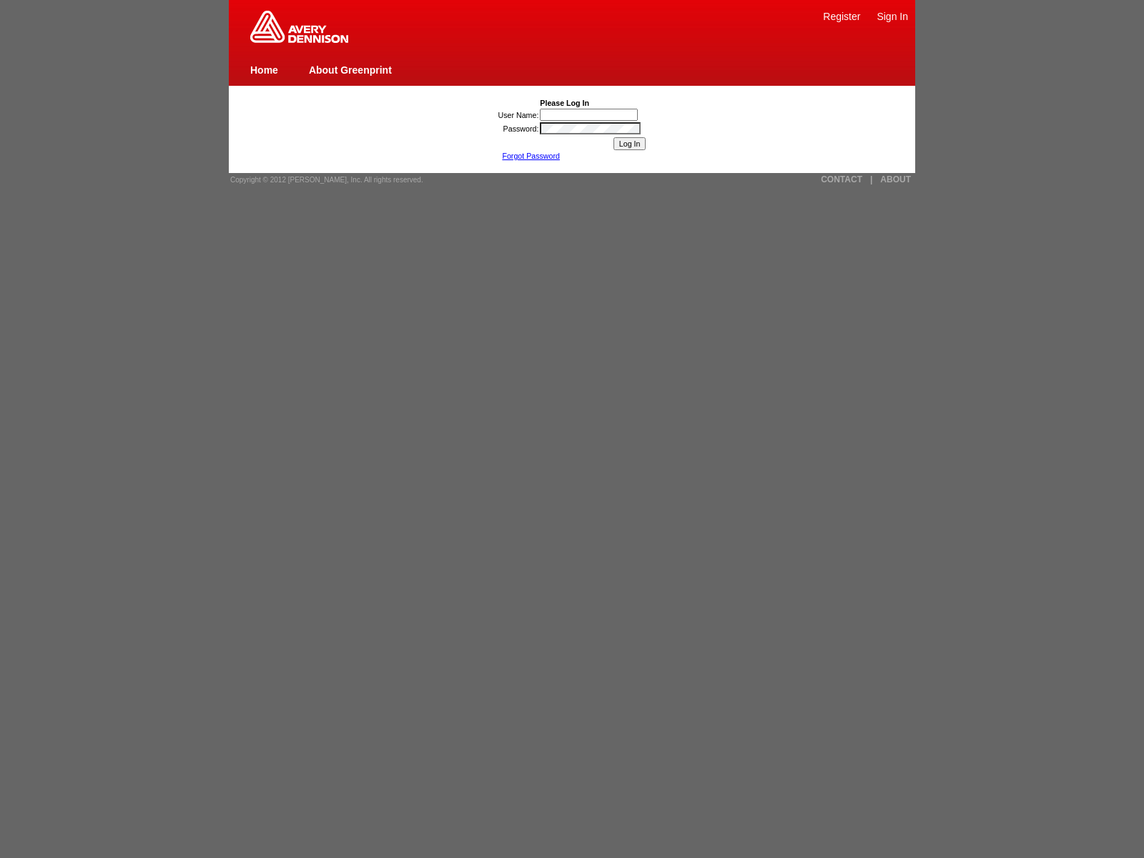
click at [895, 179] on link "ABOUT" at bounding box center [895, 179] width 31 height 10
